Goal: Task Accomplishment & Management: Use online tool/utility

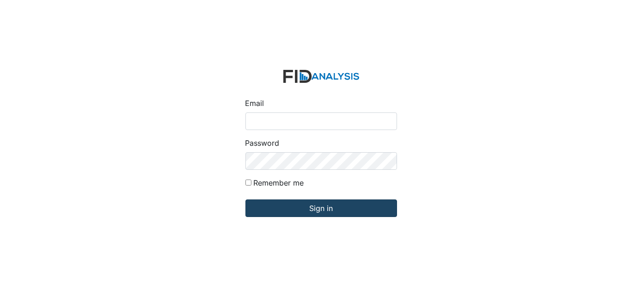
type input "[EMAIL_ADDRESS][DOMAIN_NAME]"
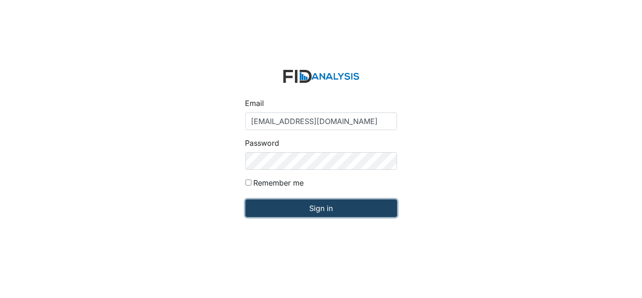
click at [336, 214] on input "Sign in" at bounding box center [321, 208] width 152 height 18
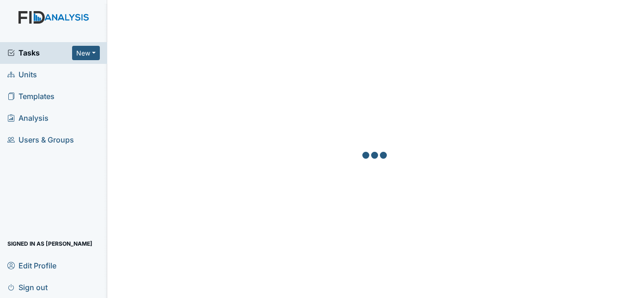
click at [47, 78] on link "Units" at bounding box center [53, 75] width 107 height 22
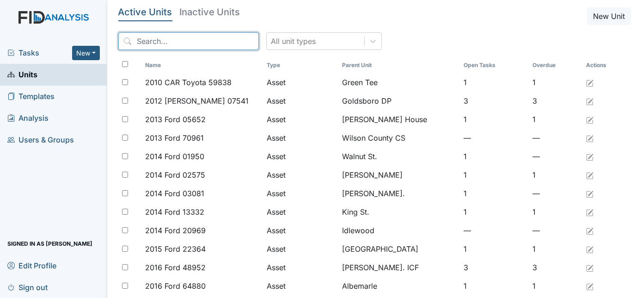
click at [162, 42] on input "search" at bounding box center [188, 41] width 141 height 18
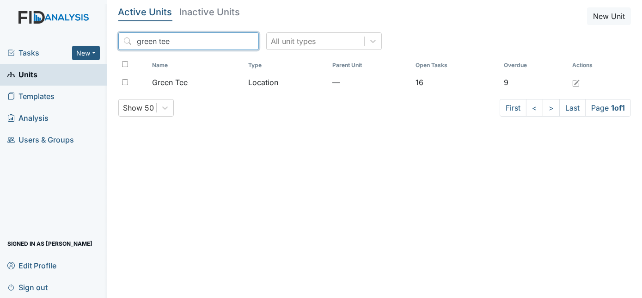
type input "green tee"
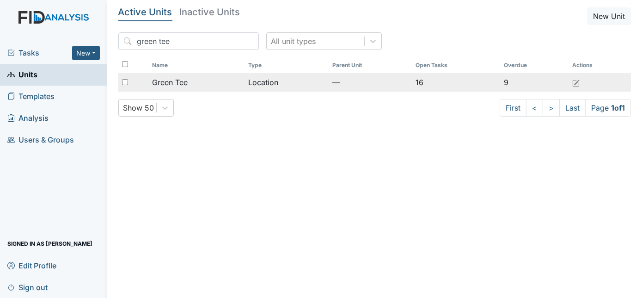
click at [218, 81] on div "Green Tee" at bounding box center [196, 82] width 89 height 11
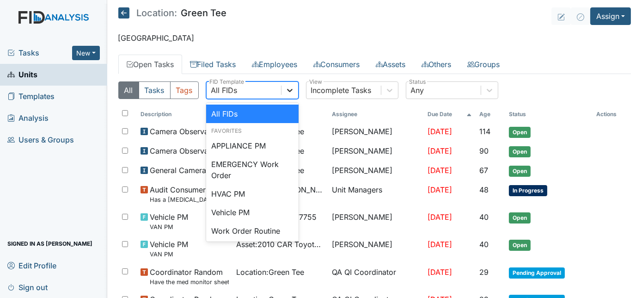
click at [289, 87] on icon at bounding box center [289, 90] width 9 height 9
click at [254, 232] on div "Work Order Routine" at bounding box center [252, 230] width 92 height 18
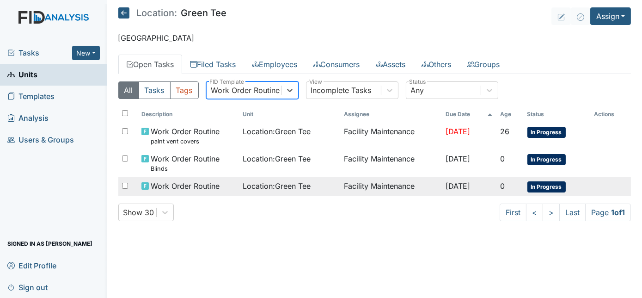
click at [326, 186] on div "Location : Green Tee" at bounding box center [290, 185] width 94 height 11
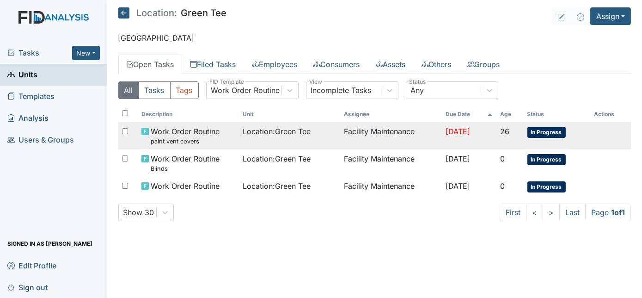
click at [374, 141] on td "Facility Maintenance" at bounding box center [390, 135] width 101 height 27
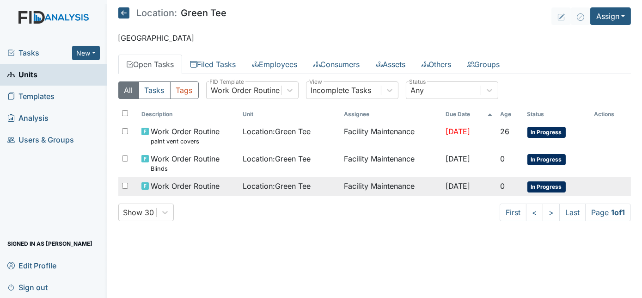
click at [378, 191] on td "Facility Maintenance" at bounding box center [390, 186] width 101 height 19
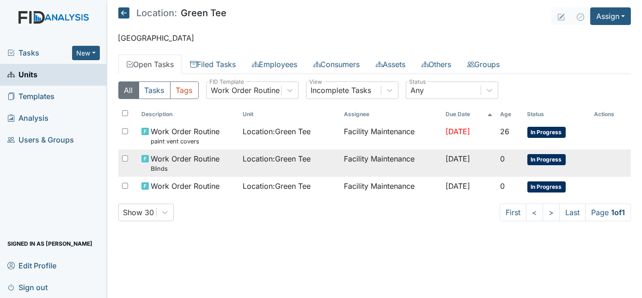
click at [300, 160] on span "Location : Green Tee" at bounding box center [277, 158] width 68 height 11
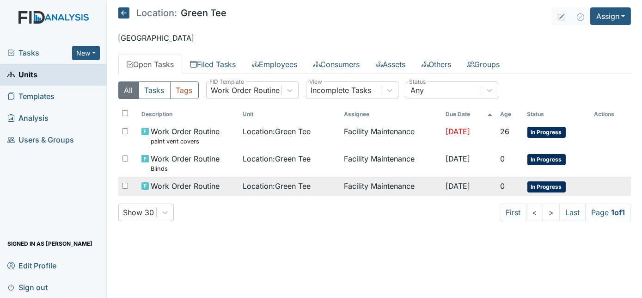
click at [312, 189] on div "Location : Green Tee" at bounding box center [290, 185] width 94 height 11
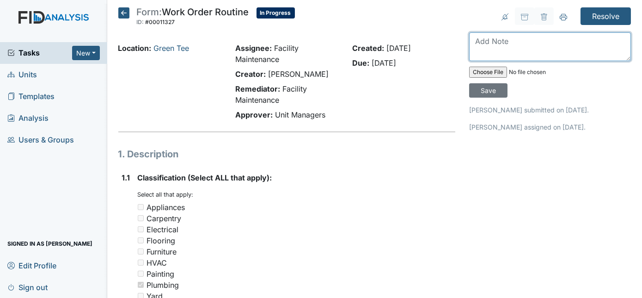
click at [484, 48] on textarea at bounding box center [550, 46] width 162 height 29
type textarea "toilets have been secured"
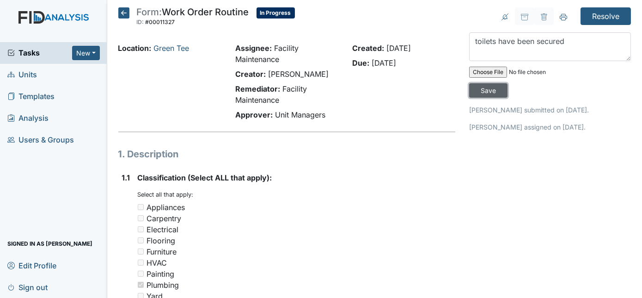
click at [508, 83] on input "Save" at bounding box center [488, 90] width 38 height 14
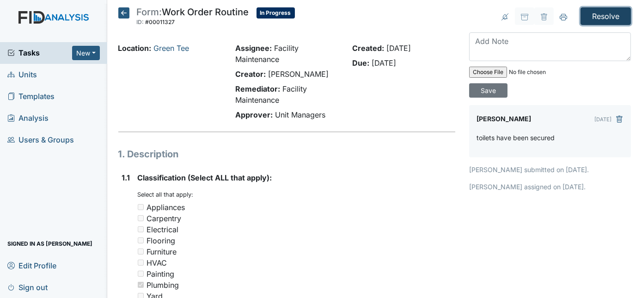
click at [594, 12] on input "Resolve" at bounding box center [606, 16] width 50 height 18
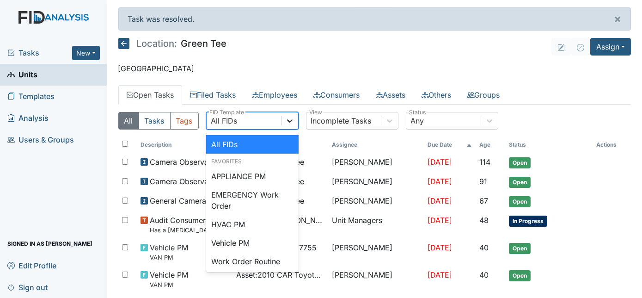
click at [289, 121] on icon at bounding box center [290, 120] width 6 height 3
click at [259, 260] on div "Work Order Routine" at bounding box center [252, 261] width 92 height 18
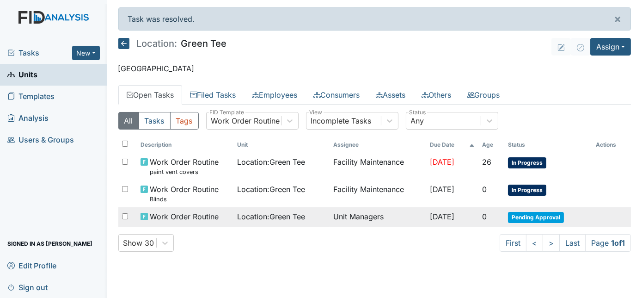
click at [279, 221] on td "Location : Green Tee" at bounding box center [281, 216] width 97 height 19
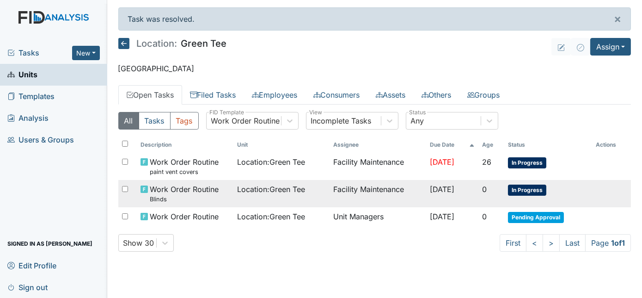
click at [254, 197] on td "Location : Green Tee" at bounding box center [281, 193] width 97 height 27
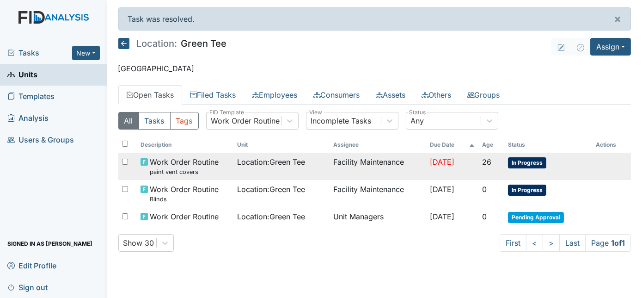
click at [251, 166] on span "Location : Green Tee" at bounding box center [271, 161] width 68 height 11
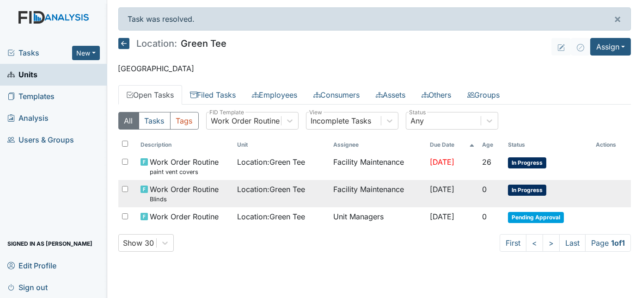
click at [285, 200] on td "Location : Green Tee" at bounding box center [281, 193] width 97 height 27
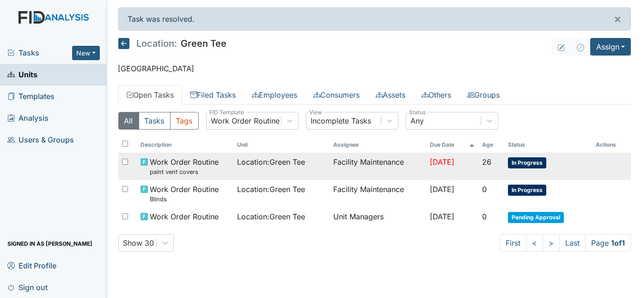
click at [269, 165] on span "Location : Green Tee" at bounding box center [271, 161] width 68 height 11
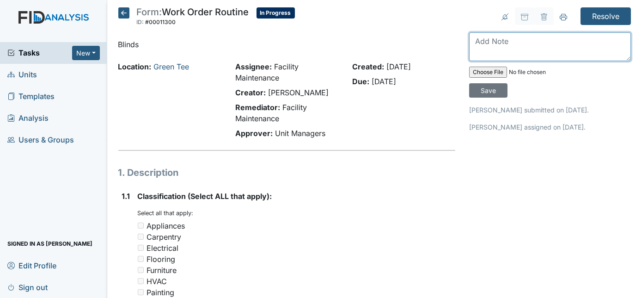
click at [505, 43] on textarea at bounding box center [550, 46] width 162 height 29
click at [494, 44] on textarea at bounding box center [550, 46] width 162 height 29
type textarea "vent covers painted"
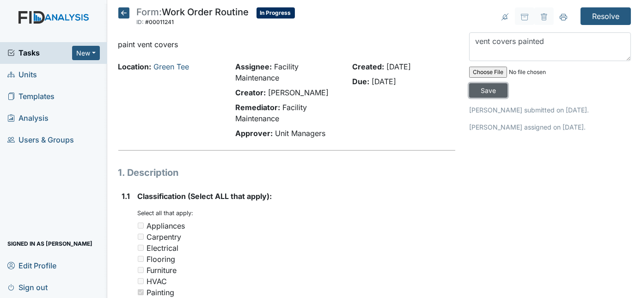
click at [508, 83] on input "Save" at bounding box center [488, 90] width 38 height 14
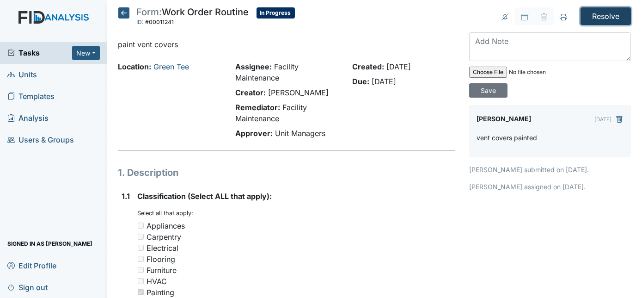
click at [591, 16] on input "Resolve" at bounding box center [606, 16] width 50 height 18
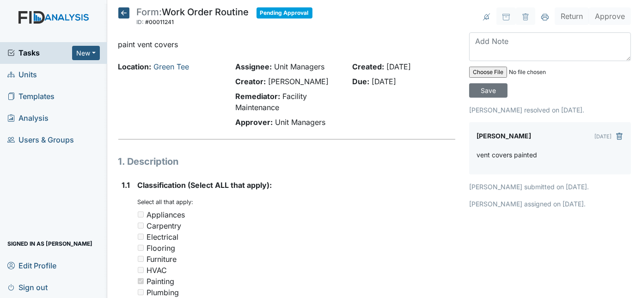
click at [123, 10] on icon at bounding box center [123, 12] width 11 height 11
click at [125, 12] on icon at bounding box center [123, 12] width 11 height 11
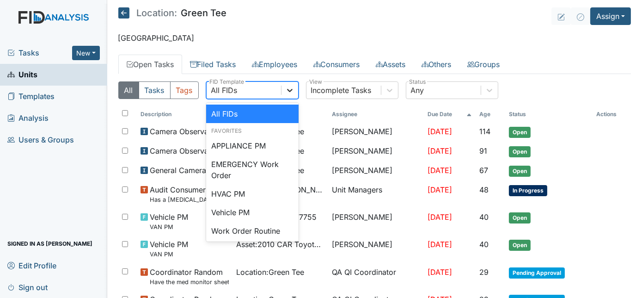
click at [292, 88] on icon at bounding box center [289, 90] width 9 height 9
click at [281, 224] on div "Work Order Routine" at bounding box center [252, 230] width 92 height 18
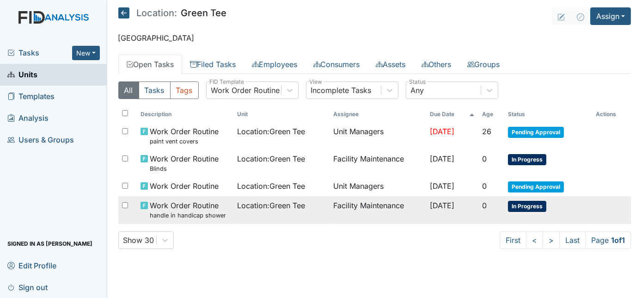
click at [334, 212] on td "Facility Maintenance" at bounding box center [378, 209] width 97 height 27
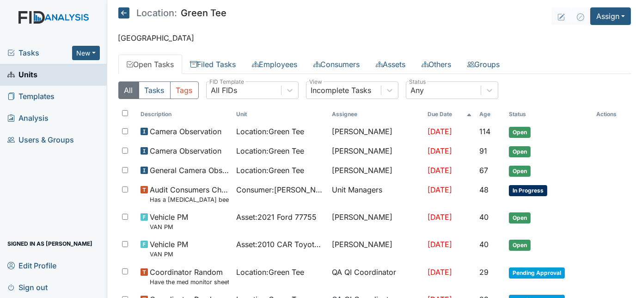
click at [45, 79] on link "Units" at bounding box center [53, 75] width 107 height 22
